Goal: Task Accomplishment & Management: Manage account settings

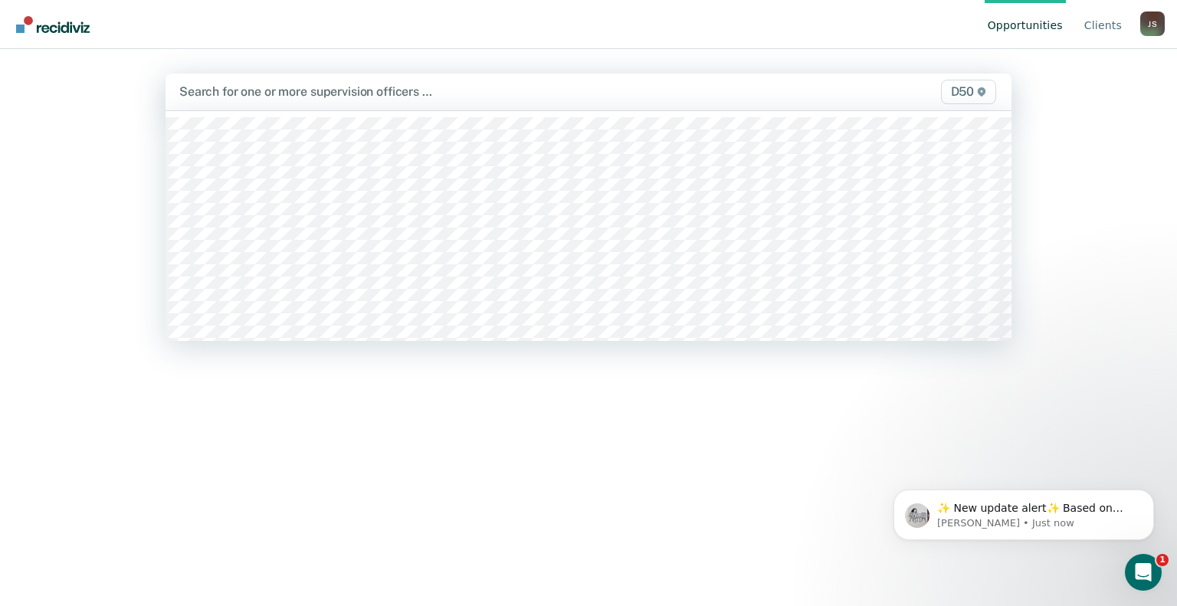
click at [245, 90] on div at bounding box center [465, 92] width 572 height 18
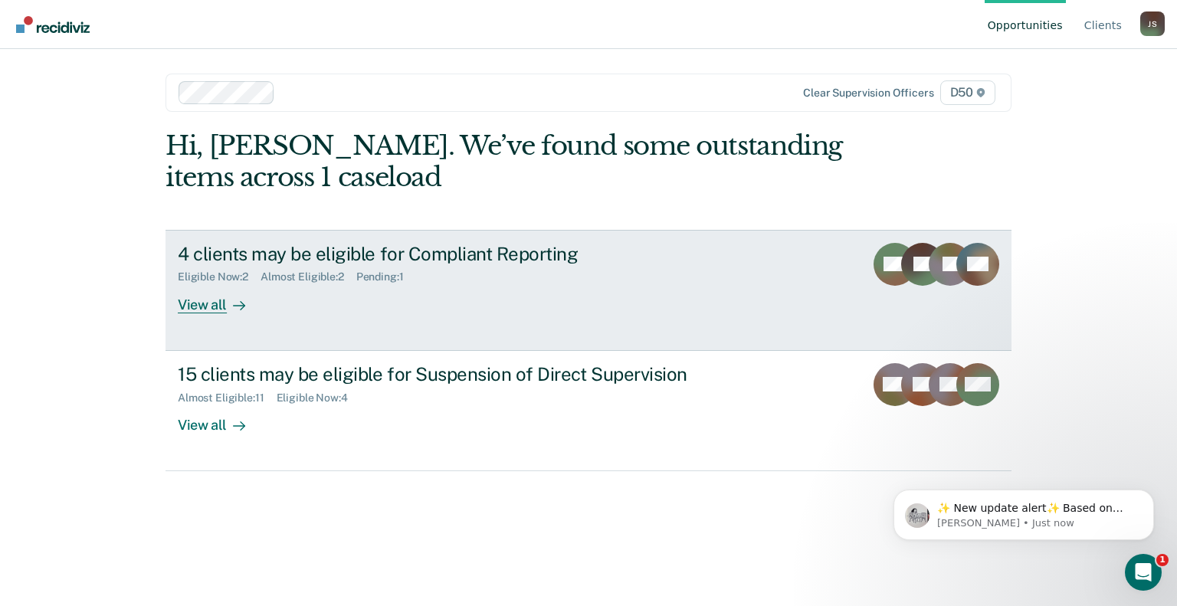
click at [224, 315] on link "4 clients may be eligible for Compliant Reporting Eligible Now : 2 Almost Eligi…" at bounding box center [589, 290] width 846 height 121
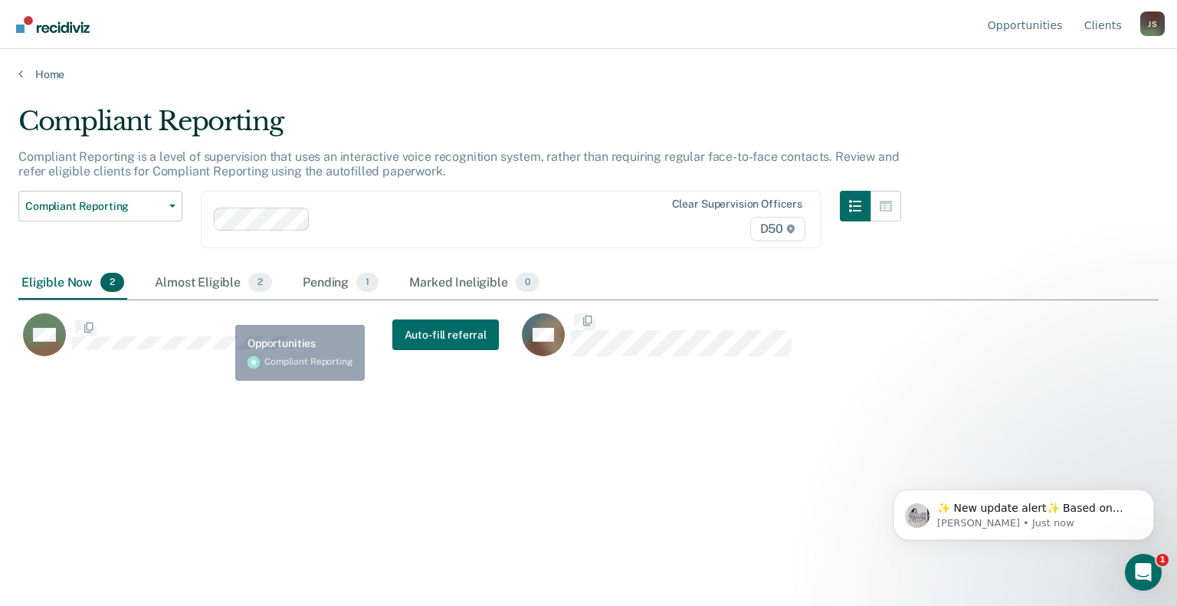
scroll to position [374, 1128]
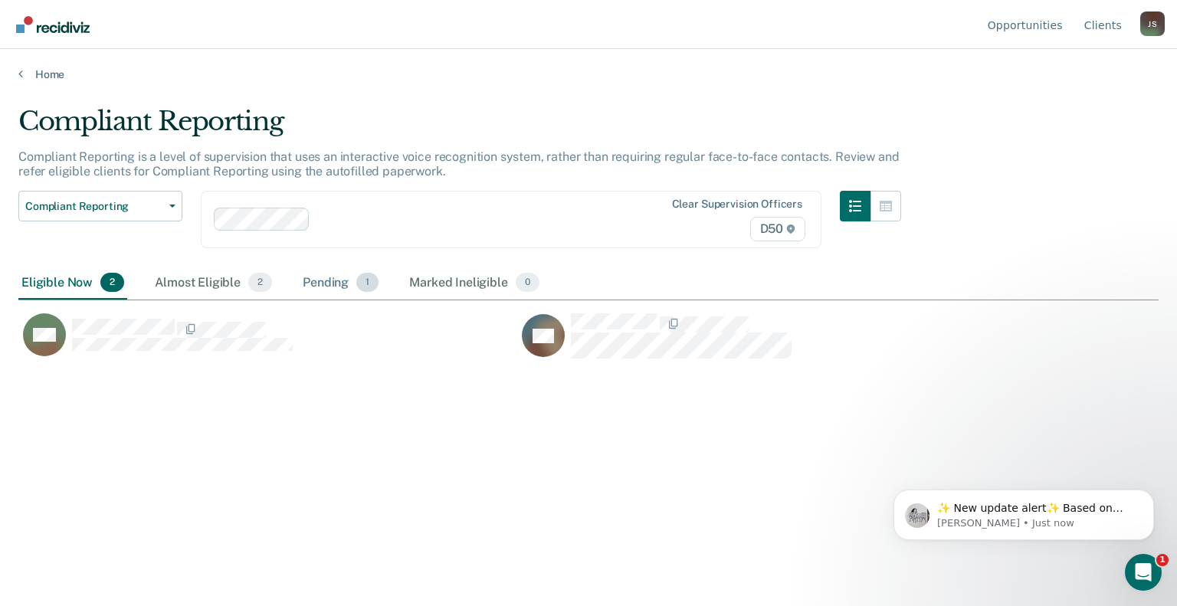
click at [322, 278] on div "Pending 1" at bounding box center [341, 284] width 82 height 34
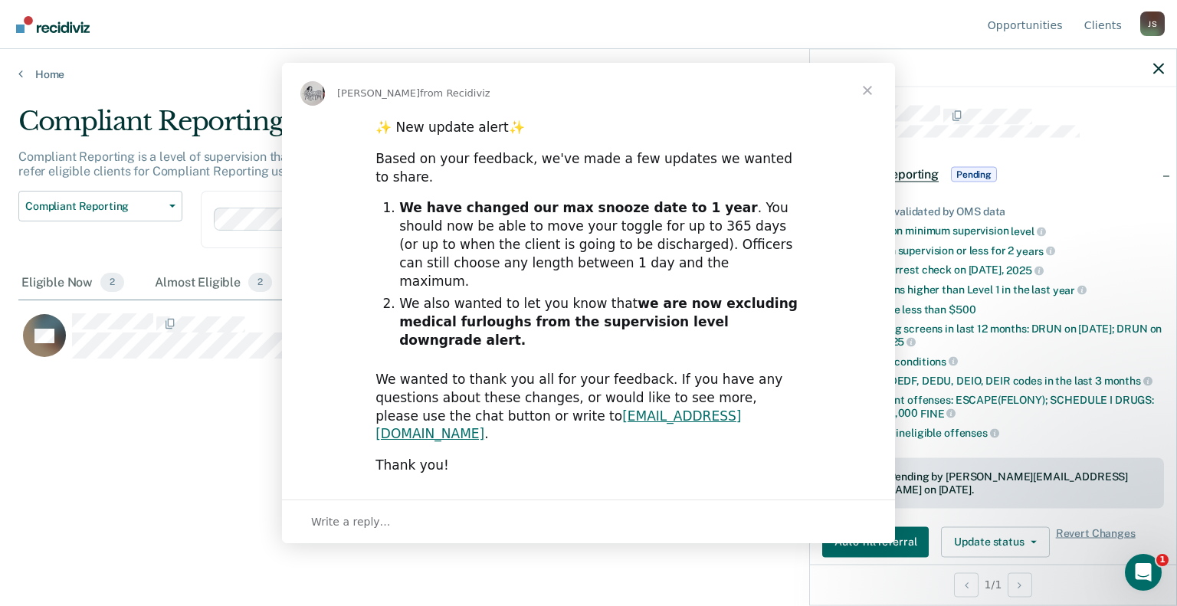
scroll to position [0, 0]
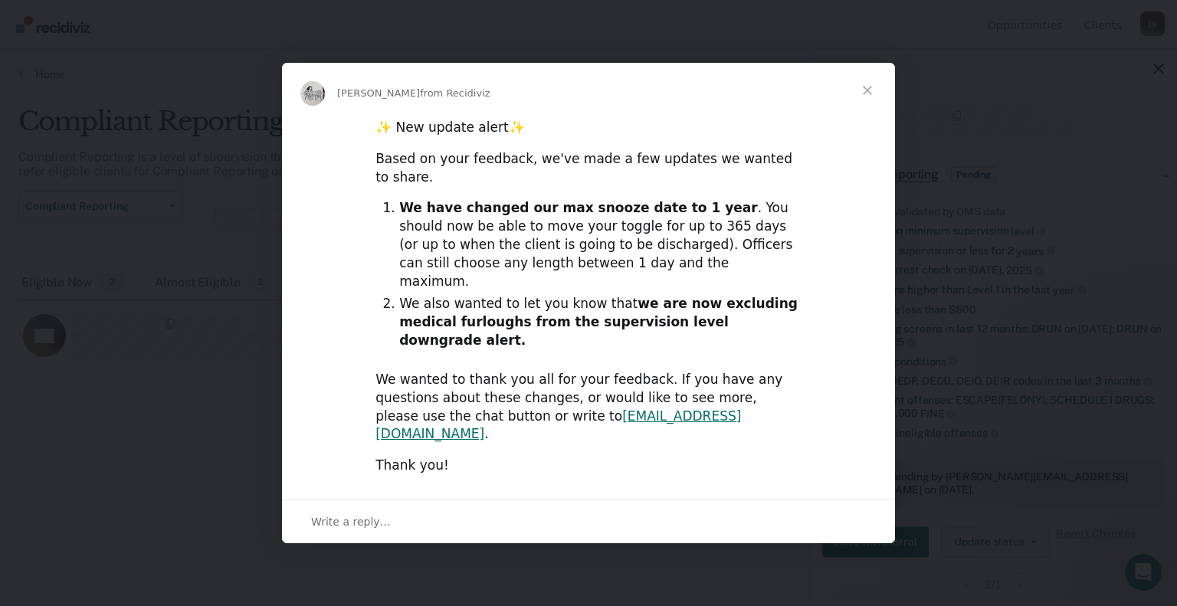
click at [870, 118] on span "Close" at bounding box center [867, 90] width 55 height 55
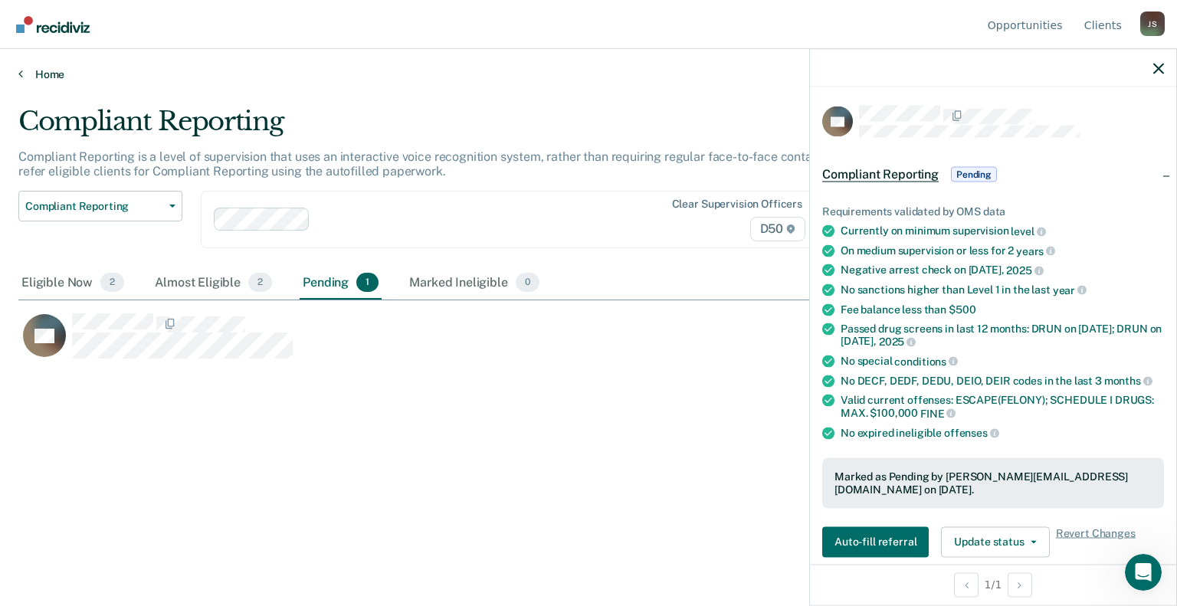
click at [411, 76] on link "Home" at bounding box center [588, 74] width 1141 height 14
